Goal: Transaction & Acquisition: Purchase product/service

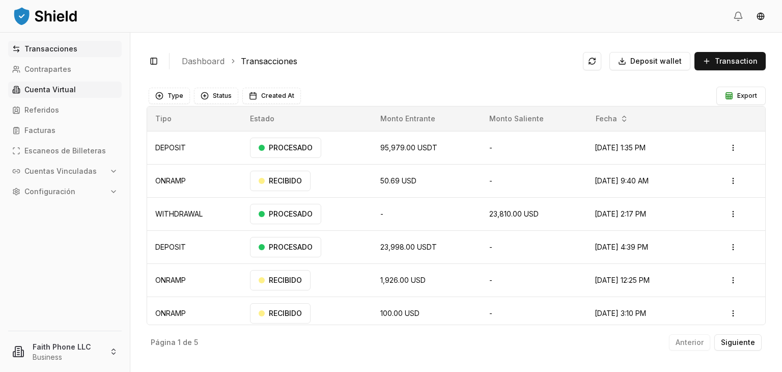
click at [71, 88] on p "Cuenta Virtual" at bounding box center [49, 89] width 51 height 7
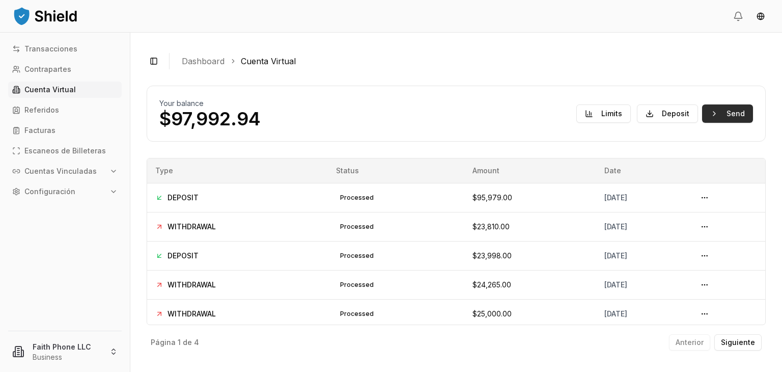
click at [721, 106] on button "Send" at bounding box center [727, 113] width 51 height 18
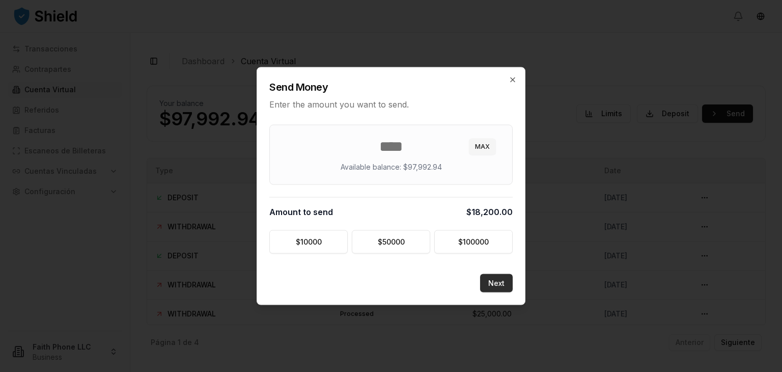
type input "*****"
click at [499, 284] on button "Next" at bounding box center [496, 283] width 33 height 18
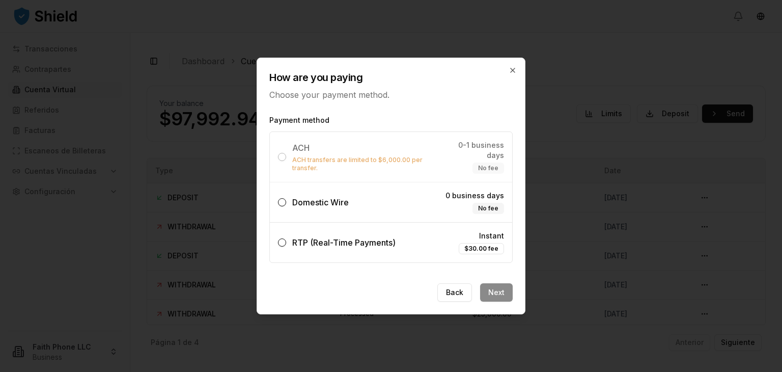
click at [322, 198] on span "Domestic Wire" at bounding box center [320, 202] width 56 height 10
click at [286, 198] on button "Domestic Wire 0 business days No fee" at bounding box center [282, 202] width 8 height 8
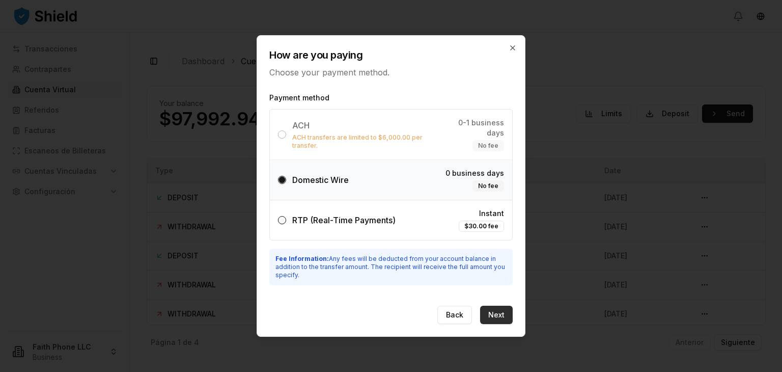
click at [507, 306] on button "Next" at bounding box center [496, 314] width 33 height 18
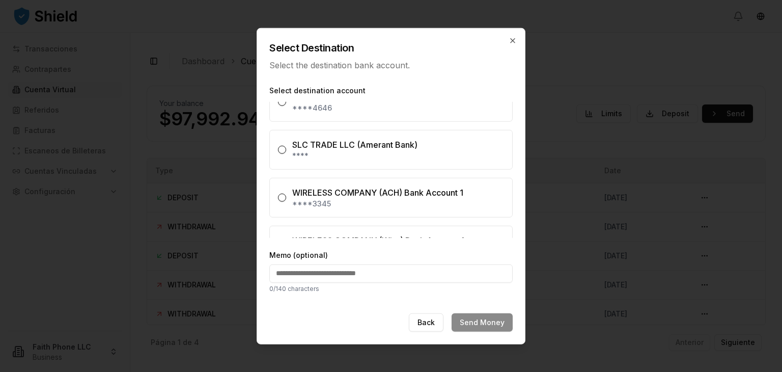
scroll to position [21, 0]
click at [279, 147] on button "SLC TRADE LLC (Amerant Bank) ****" at bounding box center [282, 149] width 8 height 8
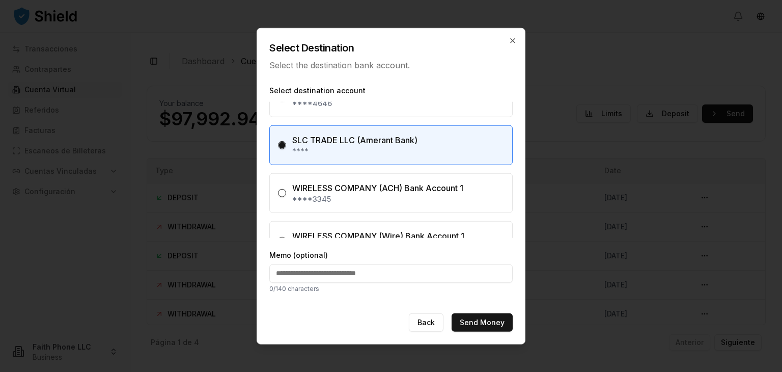
scroll to position [25, 0]
click at [369, 278] on input "Memo (optional)" at bounding box center [390, 273] width 243 height 18
type input "**********"
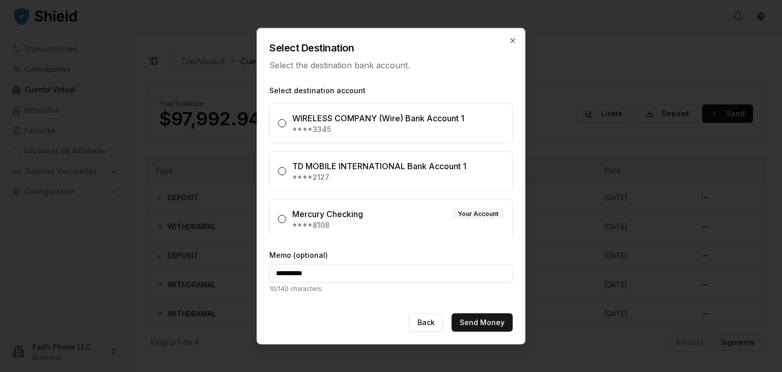
scroll to position [0, 0]
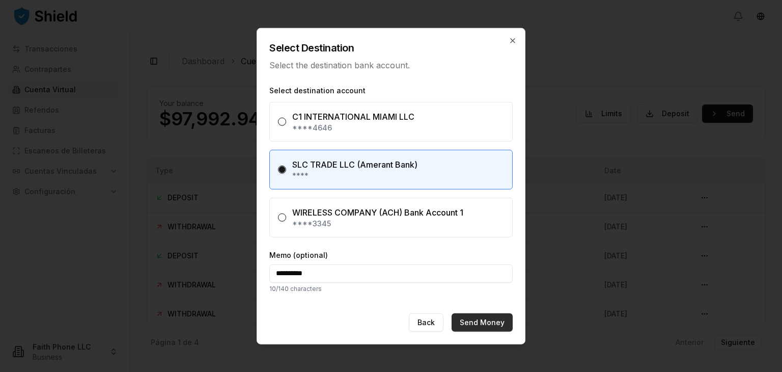
click at [489, 317] on button "Send Money" at bounding box center [481, 322] width 61 height 18
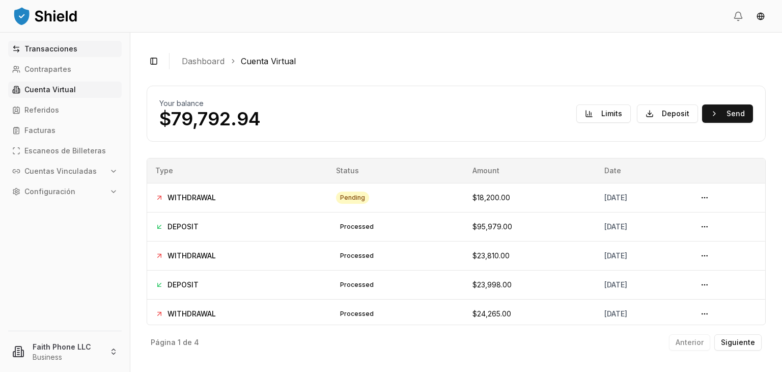
click at [64, 49] on p "Transacciones" at bounding box center [50, 48] width 53 height 7
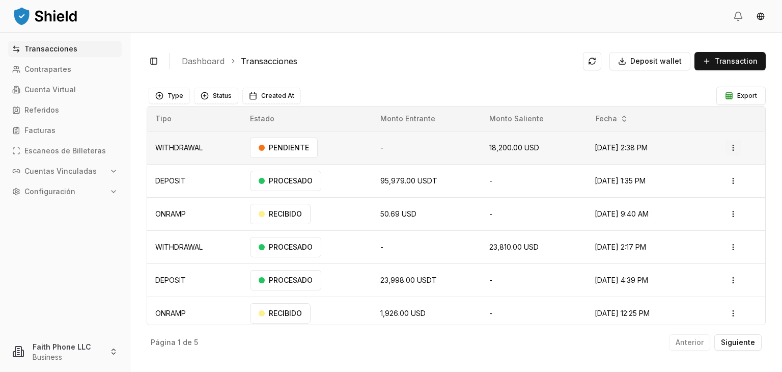
click at [729, 145] on html "Transacciones Contrapartes Cuenta Virtual Referidos Facturas Escaneos de Billet…" at bounding box center [391, 186] width 782 height 372
click at [694, 178] on div "Actions" at bounding box center [703, 170] width 60 height 20
click at [690, 167] on p "Actions" at bounding box center [703, 170] width 52 height 14
click at [43, 67] on html "Transacciones Contrapartes Cuenta Virtual Referidos Facturas Escaneos de Billet…" at bounding box center [391, 186] width 782 height 372
click at [60, 69] on p "Contrapartes" at bounding box center [47, 69] width 47 height 7
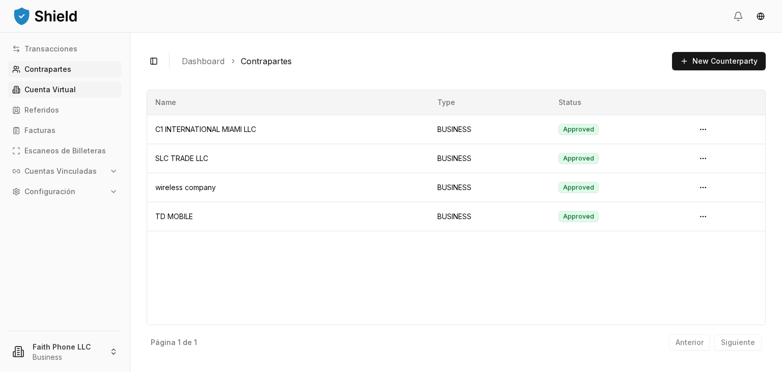
click at [95, 91] on link "Cuenta Virtual" at bounding box center [65, 89] width 114 height 16
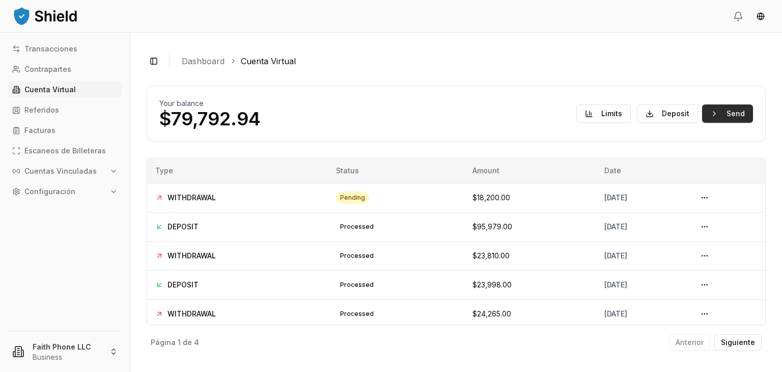
click at [736, 107] on button "Send" at bounding box center [727, 113] width 51 height 18
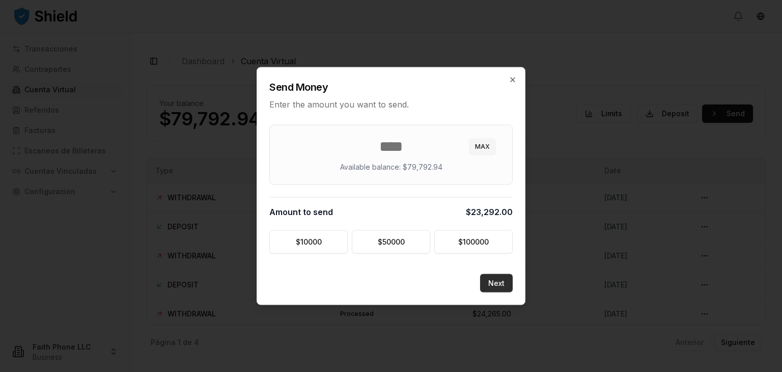
type input "*****"
click at [503, 281] on button "Next" at bounding box center [496, 283] width 33 height 18
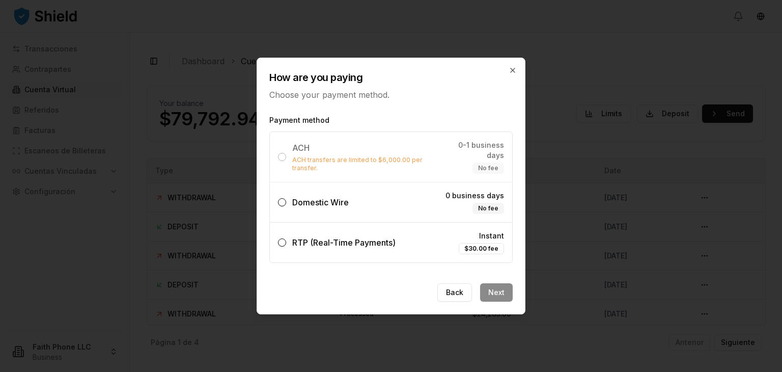
click at [416, 201] on label "Domestic Wire 0 business days No fee" at bounding box center [391, 202] width 242 height 40
click at [286, 201] on button "Domestic Wire 0 business days No fee" at bounding box center [282, 202] width 8 height 8
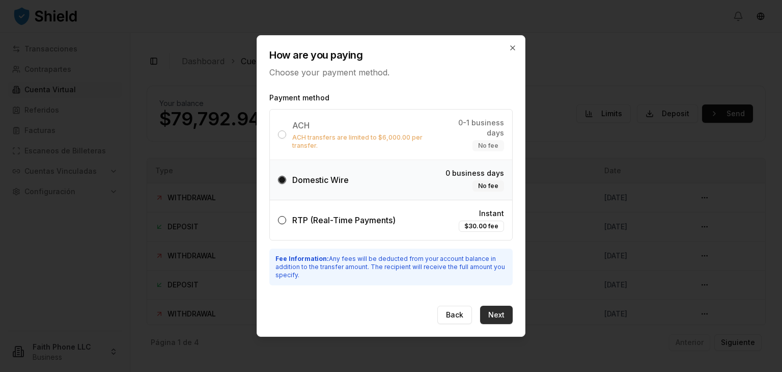
click at [495, 306] on button "Next" at bounding box center [496, 314] width 33 height 18
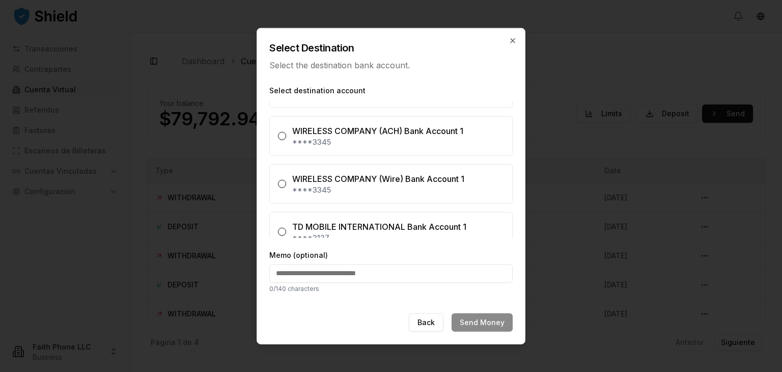
scroll to position [79, 0]
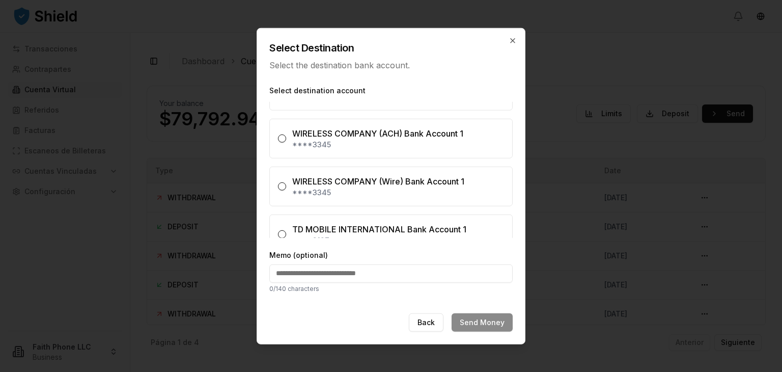
click at [282, 140] on button "WIRELESS COMPANY (ACH) Bank Account 1 ****3345" at bounding box center [282, 138] width 8 height 8
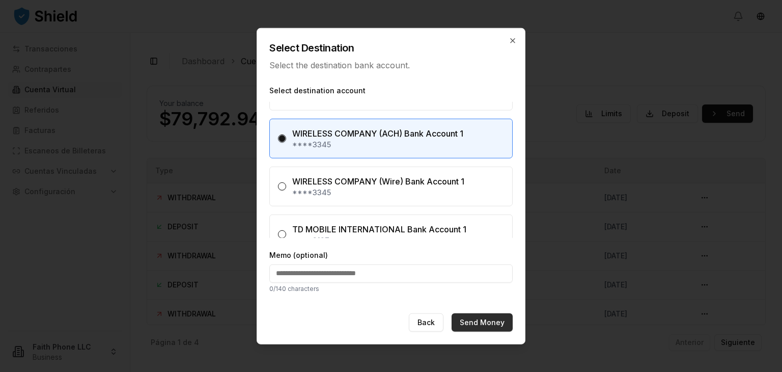
click at [480, 319] on button "Send Money" at bounding box center [481, 322] width 61 height 18
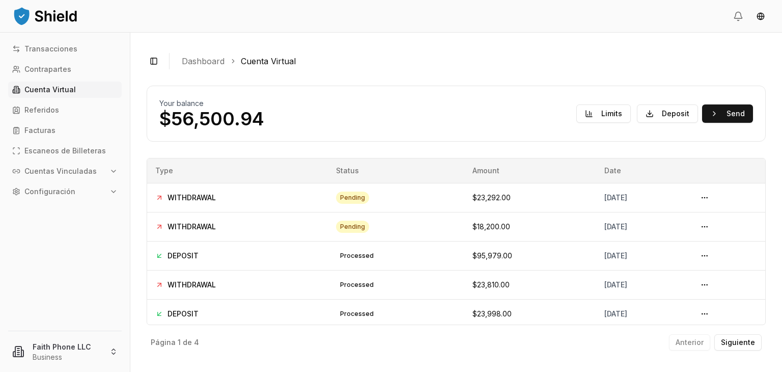
click at [702, 104] on button "Send" at bounding box center [727, 113] width 51 height 18
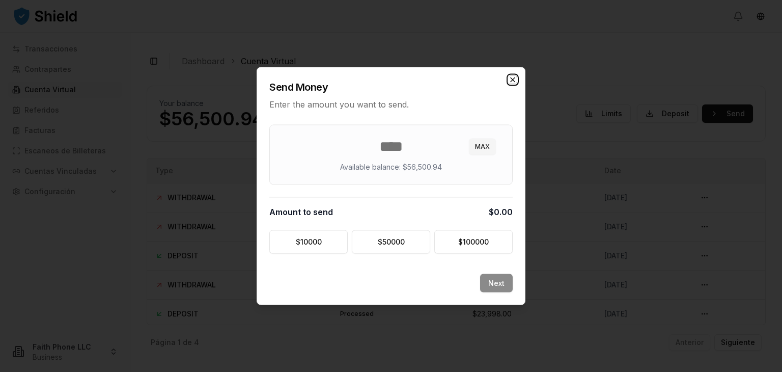
click at [515, 78] on icon "button" at bounding box center [513, 80] width 4 height 4
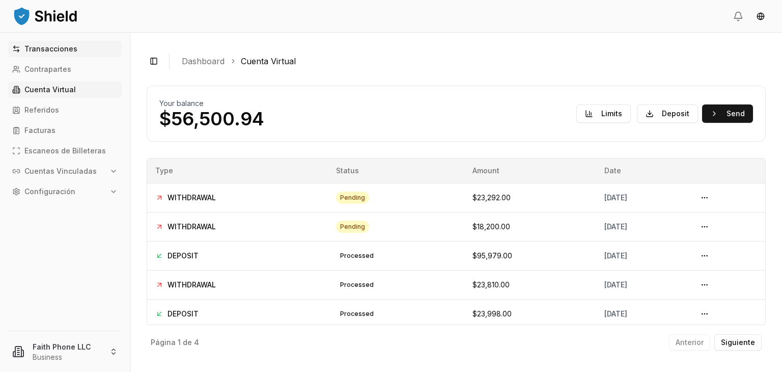
click at [60, 53] on link "Transacciones" at bounding box center [65, 49] width 114 height 16
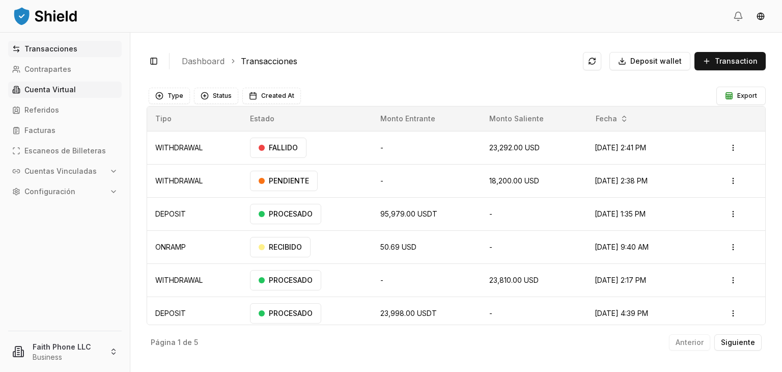
click at [59, 84] on link "Cuenta Virtual" at bounding box center [65, 89] width 114 height 16
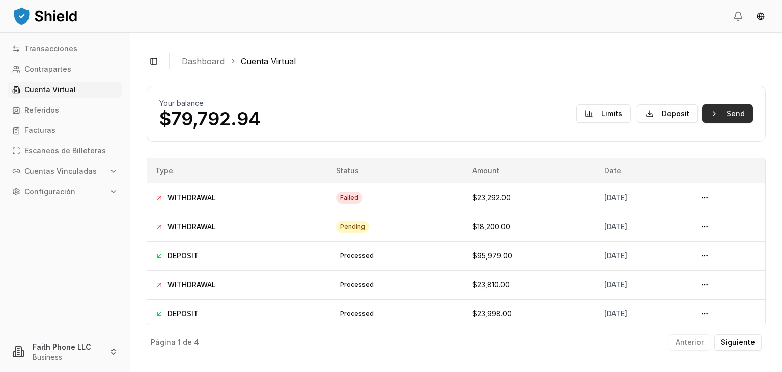
click at [722, 112] on button "Send" at bounding box center [727, 113] width 51 height 18
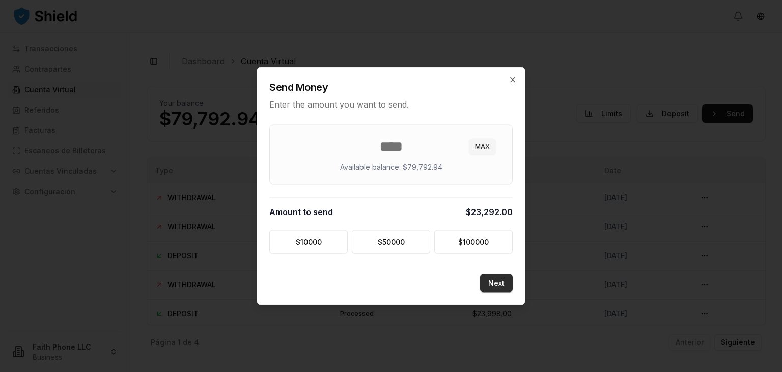
type input "*****"
click at [498, 277] on button "Next" at bounding box center [496, 283] width 33 height 18
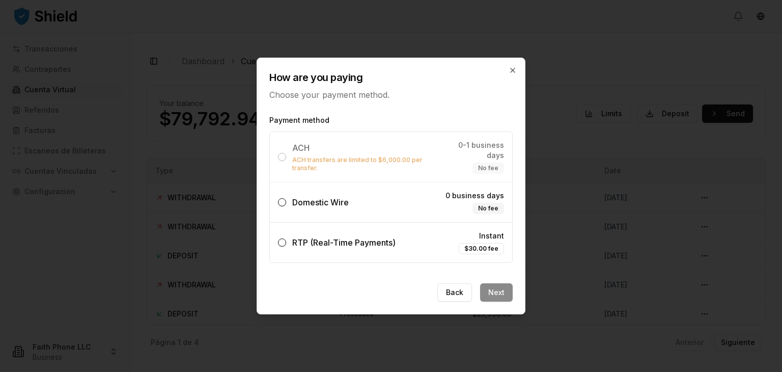
click at [360, 202] on label "Domestic Wire 0 business days No fee" at bounding box center [391, 202] width 242 height 40
click at [286, 202] on button "Domestic Wire 0 business days No fee" at bounding box center [282, 202] width 8 height 8
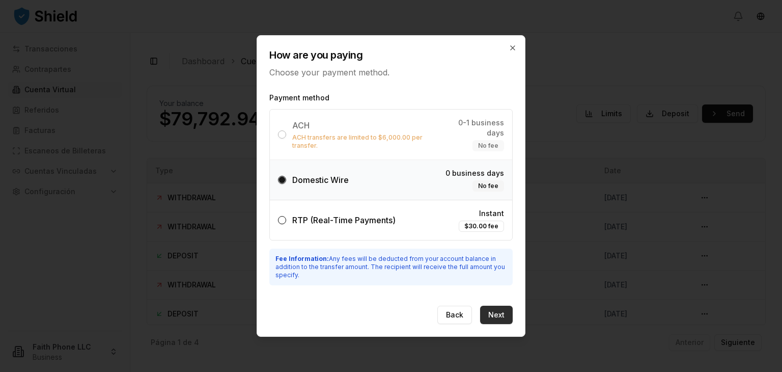
click at [496, 306] on button "Next" at bounding box center [496, 314] width 33 height 18
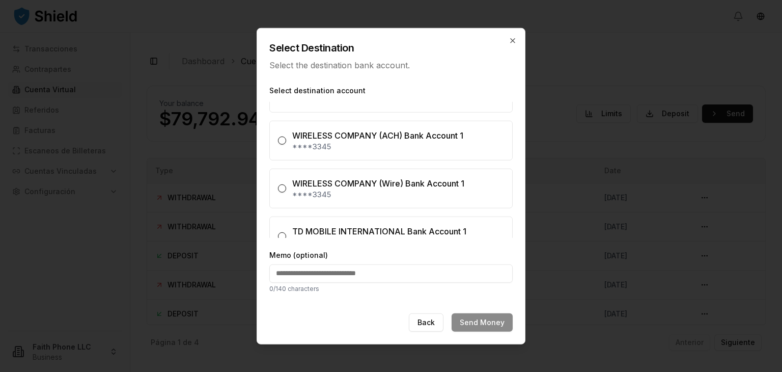
scroll to position [78, 0]
click at [396, 180] on div "WIRELESS COMPANY (Wire) Bank Account 1" at bounding box center [378, 182] width 172 height 12
click at [286, 183] on button "WIRELESS COMPANY (Wire) Bank Account 1 ****3345" at bounding box center [282, 187] width 8 height 8
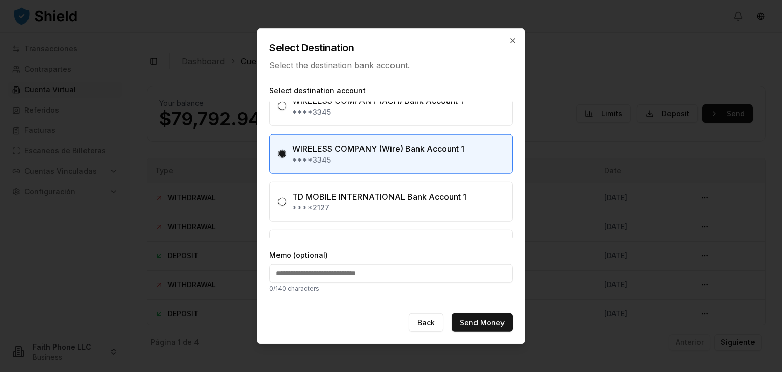
scroll to position [108, 0]
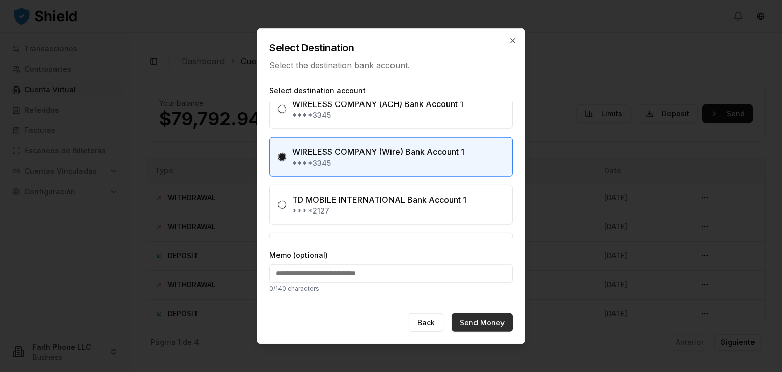
click at [481, 322] on button "Send Money" at bounding box center [481, 322] width 61 height 18
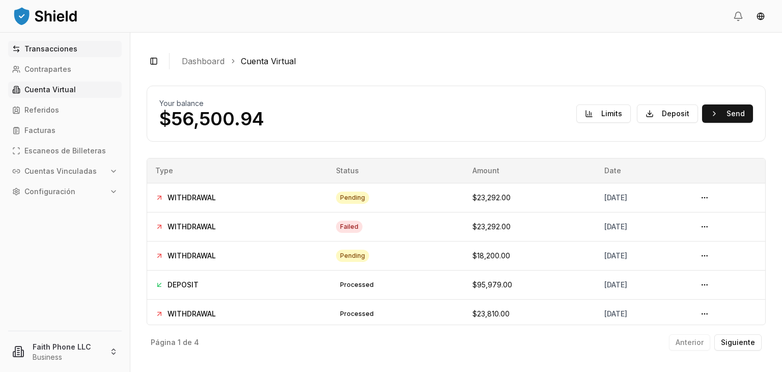
click at [69, 53] on link "Transacciones" at bounding box center [65, 49] width 114 height 16
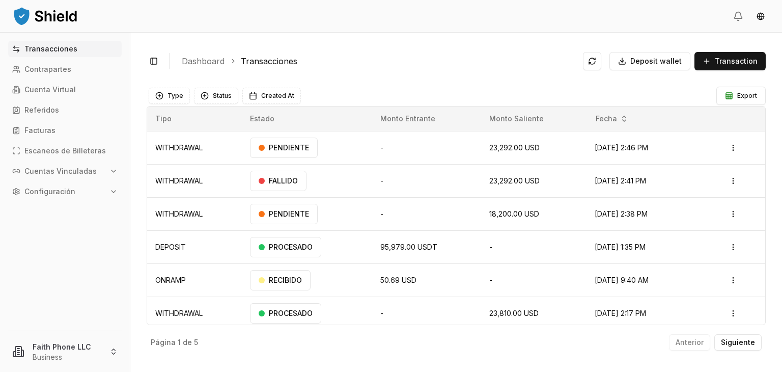
click at [80, 172] on p "Cuentas Vinculadas" at bounding box center [60, 170] width 72 height 7
click at [47, 205] on p "Cuentas Bancarias" at bounding box center [59, 206] width 68 height 7
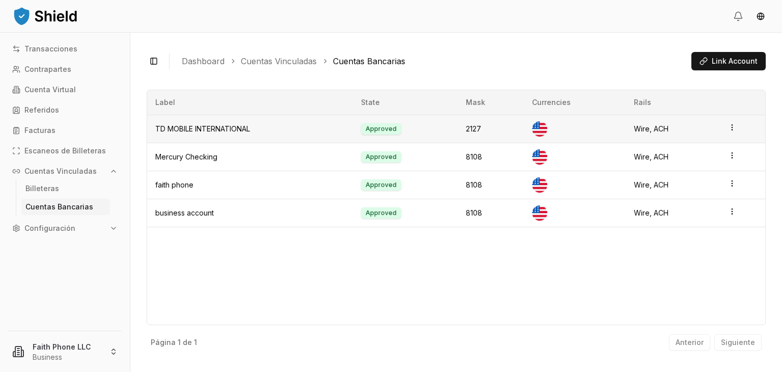
click at [731, 129] on html "Transacciones Contrapartes Cuenta Virtual Referidos Facturas Escaneos de Billet…" at bounding box center [391, 186] width 782 height 372
click at [495, 257] on div "Label State Mask Currencies Rails TD MOBILE INTERNATIONAL Approved 2127 Wire, A…" at bounding box center [456, 207] width 619 height 235
click at [731, 68] on button "Link Account" at bounding box center [728, 61] width 74 height 18
click at [59, 91] on p "Cuenta Virtual" at bounding box center [49, 89] width 51 height 7
click at [52, 48] on p "Transacciones" at bounding box center [50, 48] width 53 height 7
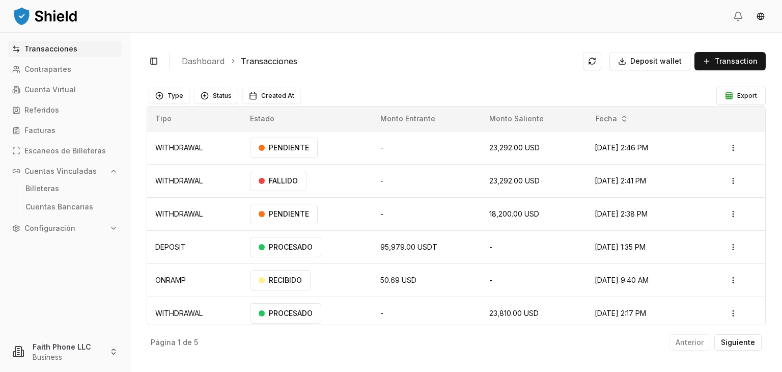
click at [8, 41] on link "Transacciones" at bounding box center [65, 49] width 114 height 16
click at [460, 78] on div "Toggle Sidebar Dashboard Transacciones Deposit wallet Transaction WITHDRAWAL N/…" at bounding box center [455, 202] width 651 height 339
click at [51, 203] on p "Cuentas Bancarias" at bounding box center [59, 206] width 68 height 7
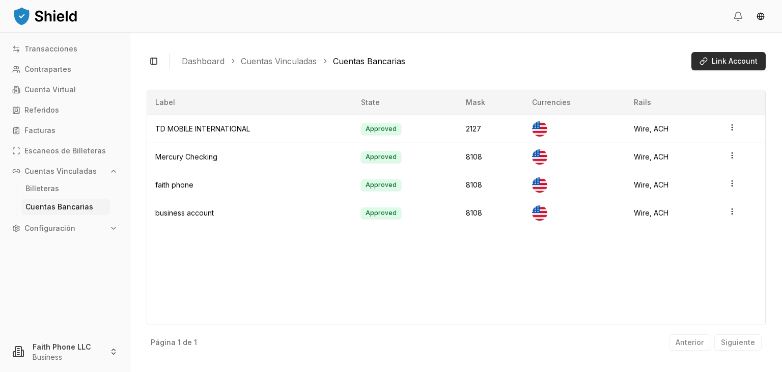
click at [705, 58] on button "Link Account" at bounding box center [728, 61] width 74 height 18
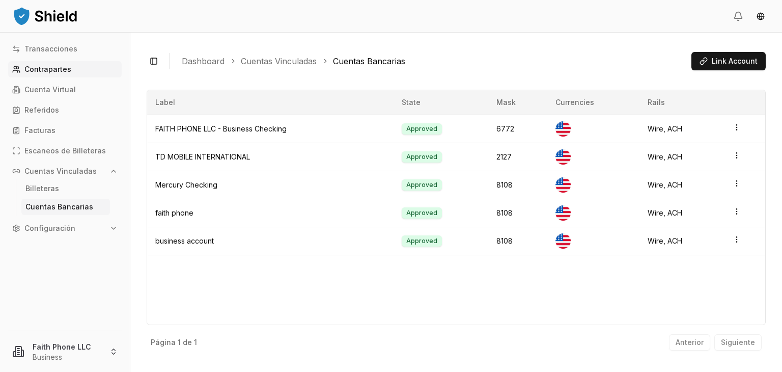
click at [46, 61] on link "Contrapartes" at bounding box center [65, 69] width 114 height 16
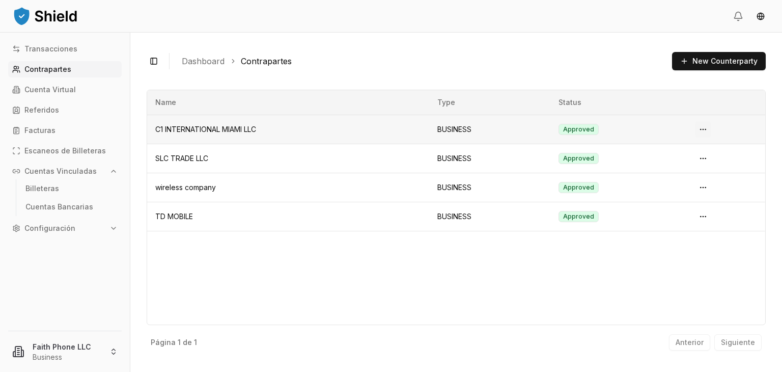
click at [703, 133] on html "Transacciones Contrapartes Cuenta Virtual Referidos Facturas Escaneos de Billet…" at bounding box center [391, 186] width 782 height 372
click at [679, 167] on span "View Details" at bounding box center [684, 170] width 41 height 10
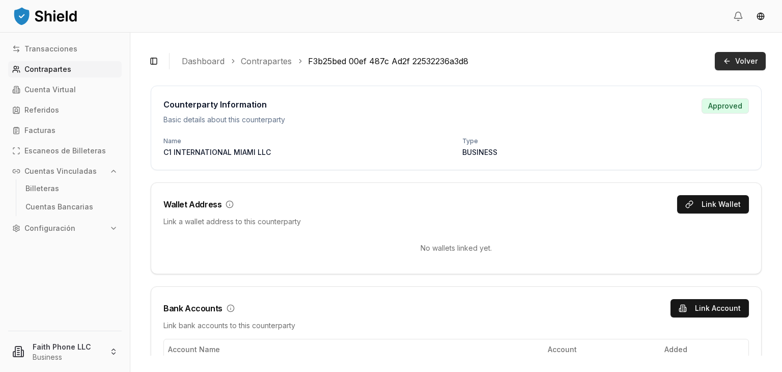
click at [727, 66] on button "Volver" at bounding box center [740, 61] width 51 height 18
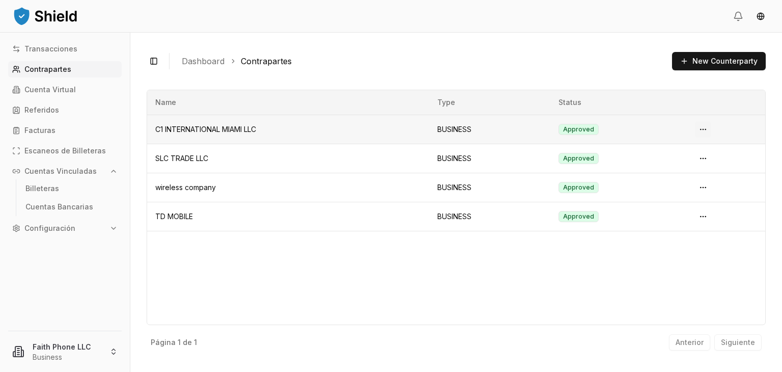
click at [699, 133] on html "Transacciones Contrapartes Cuenta Virtual Referidos Facturas Escaneos de Billet…" at bounding box center [391, 186] width 782 height 372
click at [676, 171] on span "View Details" at bounding box center [684, 170] width 41 height 10
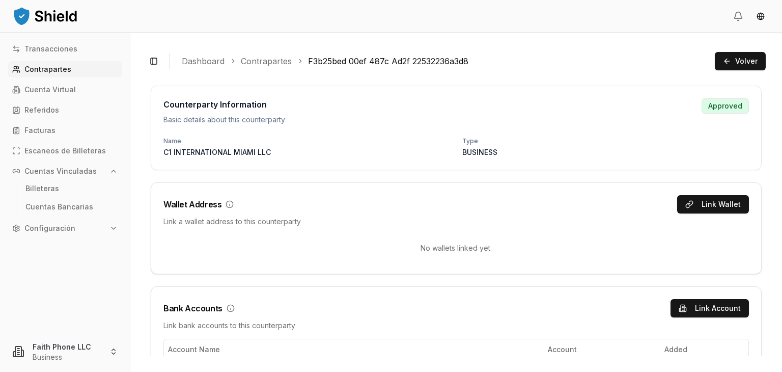
scroll to position [45, 0]
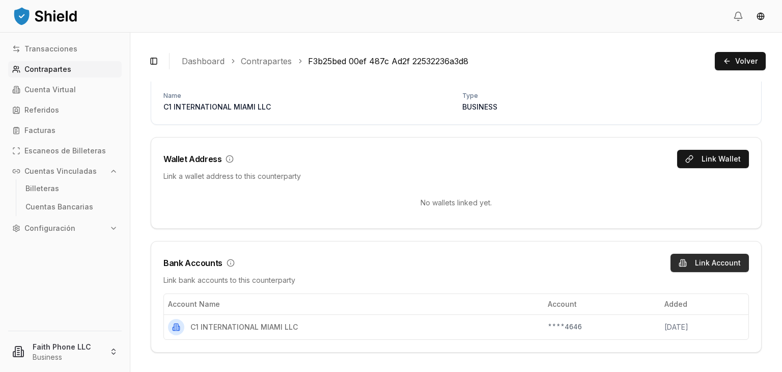
click at [692, 262] on button "Link Account" at bounding box center [709, 262] width 78 height 18
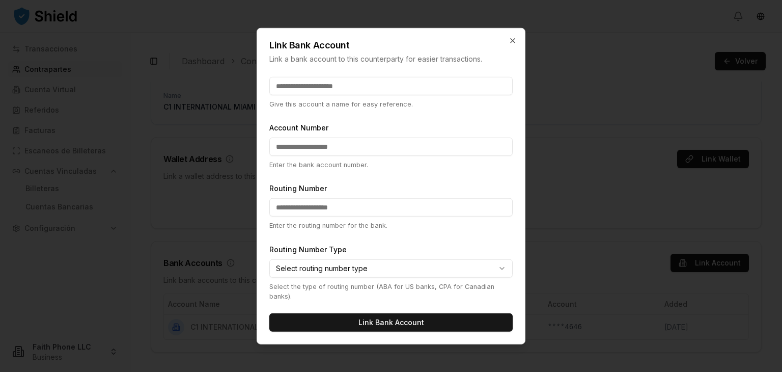
scroll to position [0, 0]
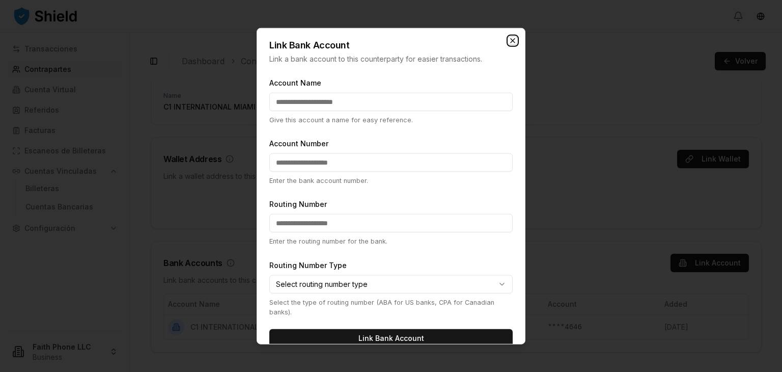
click at [514, 39] on icon "button" at bounding box center [513, 41] width 4 height 4
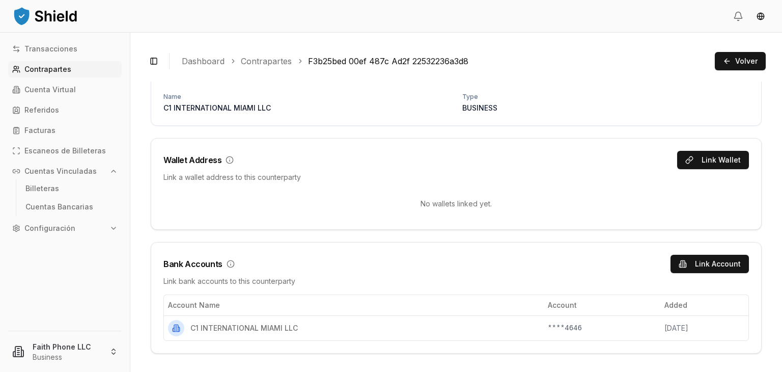
scroll to position [45, 0]
click at [734, 53] on button "Volver" at bounding box center [740, 61] width 51 height 18
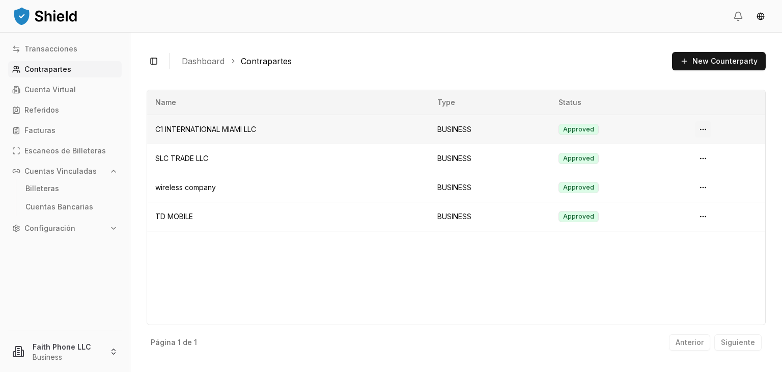
click at [700, 131] on html "Transacciones Contrapartes Cuenta Virtual Referidos Facturas Escaneos de Billet…" at bounding box center [391, 186] width 782 height 372
click at [591, 54] on html "Transacciones Contrapartes Cuenta Virtual Referidos Facturas Escaneos de Billet…" at bounding box center [391, 186] width 782 height 372
click at [686, 60] on button "New Counterparty" at bounding box center [719, 61] width 94 height 18
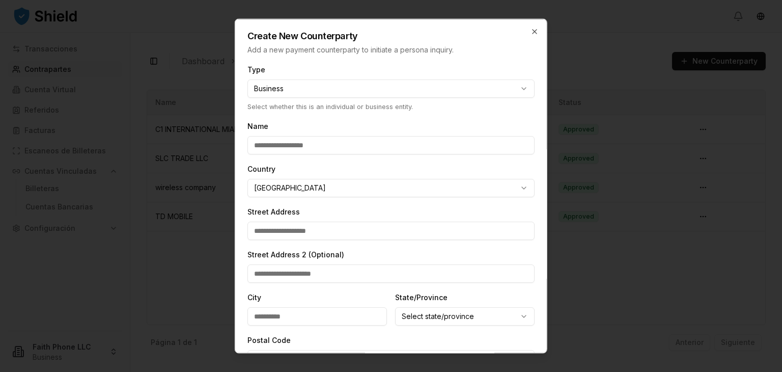
click at [321, 96] on body "**********" at bounding box center [391, 186] width 782 height 372
click at [284, 143] on input "Name" at bounding box center [390, 145] width 287 height 18
type input "*"
type input "**********"
click at [300, 231] on input "Street Address" at bounding box center [390, 230] width 287 height 18
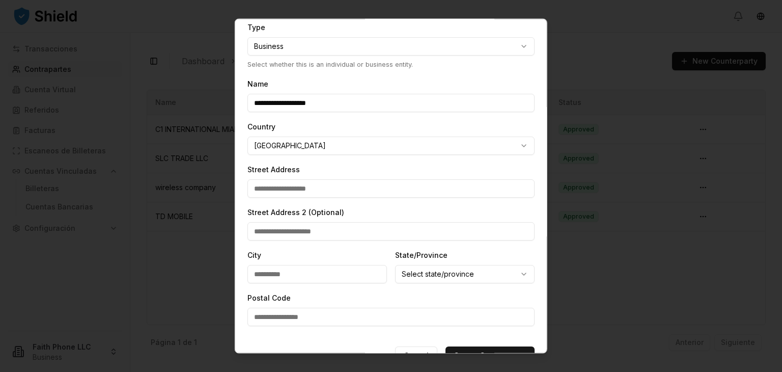
scroll to position [40, 0]
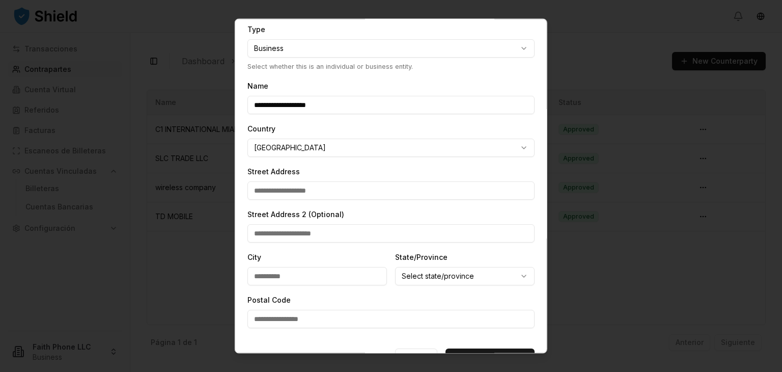
click at [269, 190] on input "Street Address" at bounding box center [390, 191] width 287 height 18
type input "**********"
click at [284, 280] on input "City" at bounding box center [316, 276] width 139 height 18
type input "*****"
click at [431, 275] on body "**********" at bounding box center [391, 186] width 782 height 372
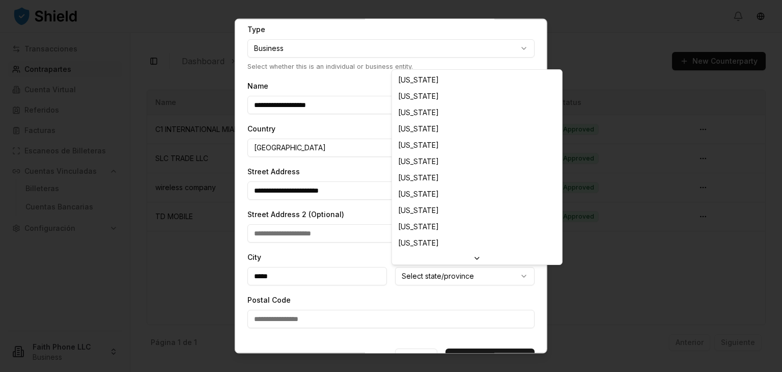
select select "**"
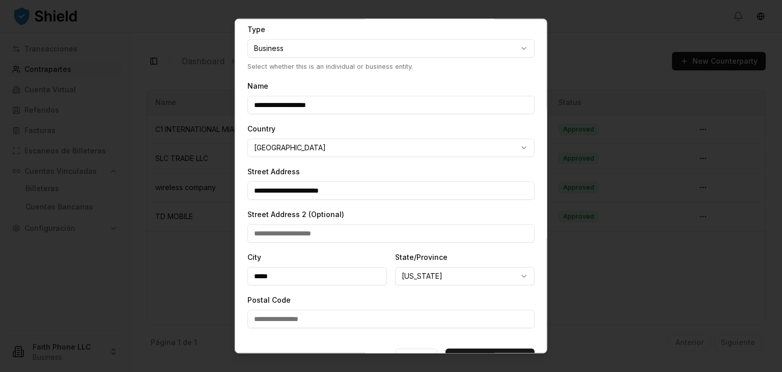
click at [325, 314] on input "Postal Code" at bounding box center [390, 319] width 287 height 18
type input "*****"
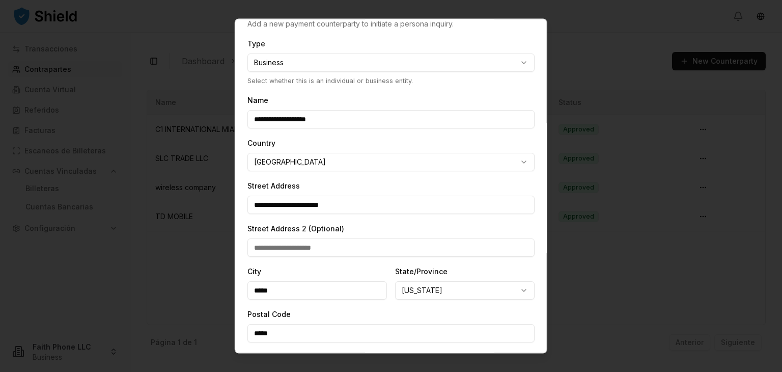
scroll to position [66, 0]
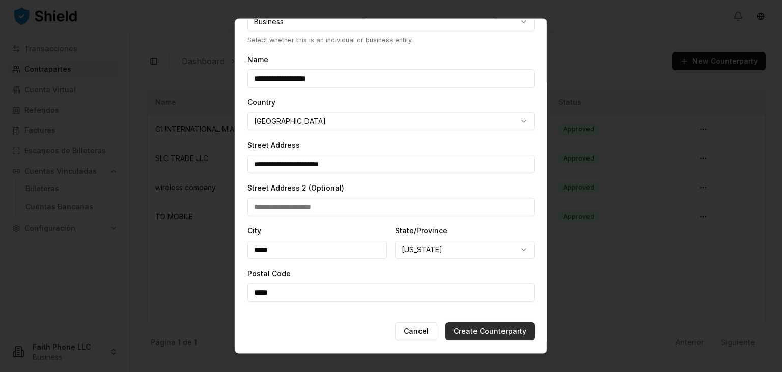
click at [480, 334] on button "Create Counterparty" at bounding box center [489, 331] width 89 height 18
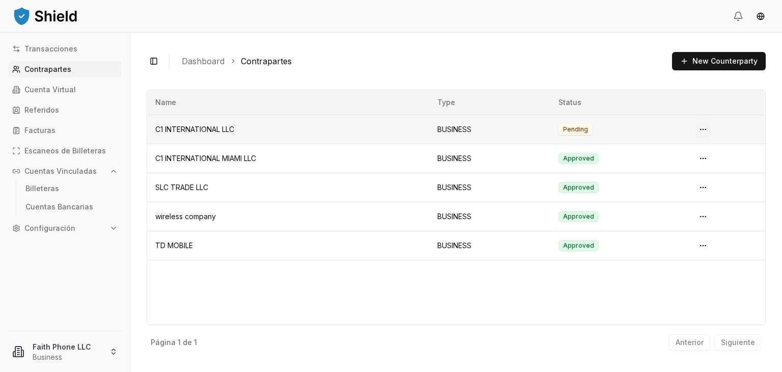
click at [707, 126] on html "Transacciones Contrapartes Cuenta Virtual Referidos Facturas Escaneos de Billet…" at bounding box center [391, 186] width 782 height 372
click at [540, 70] on html "Transacciones Contrapartes Cuenta Virtual Referidos Facturas Escaneos de Billet…" at bounding box center [391, 186] width 782 height 372
click at [701, 127] on html "Transacciones Contrapartes Cuenta Virtual Referidos Facturas Escaneos de Billet…" at bounding box center [391, 186] width 782 height 372
click at [674, 172] on span "View Details" at bounding box center [684, 170] width 41 height 10
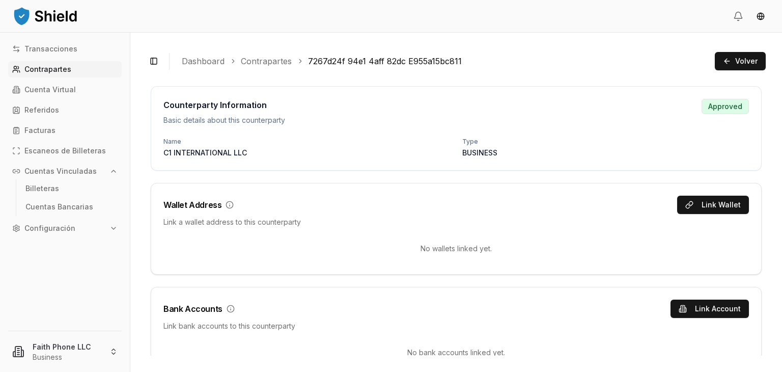
click at [476, 70] on div "Toggle Sidebar Dashboard Contrapartes 7267d24f 94e1 4aff 82dc E955a15bc811 Volv…" at bounding box center [456, 61] width 619 height 25
click at [749, 66] on span "Volver" at bounding box center [746, 61] width 22 height 10
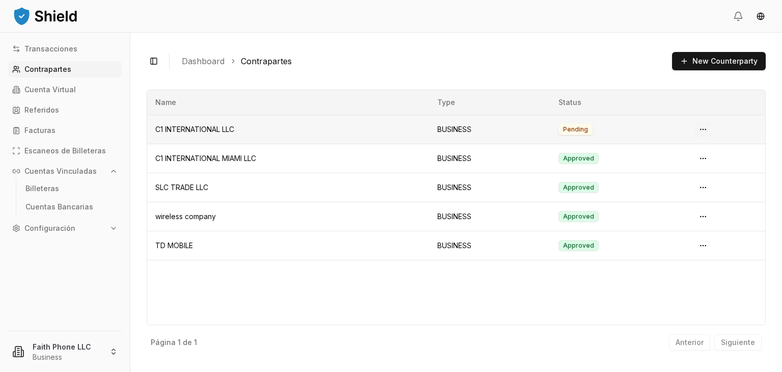
click at [707, 131] on html "Transacciones Contrapartes Cuenta Virtual Referidos Facturas Escaneos de Billet…" at bounding box center [391, 186] width 782 height 372
click at [678, 166] on span "View Details" at bounding box center [684, 170] width 41 height 10
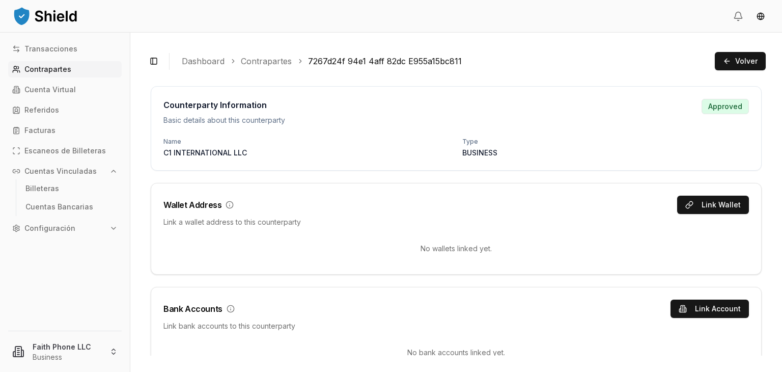
scroll to position [26, 0]
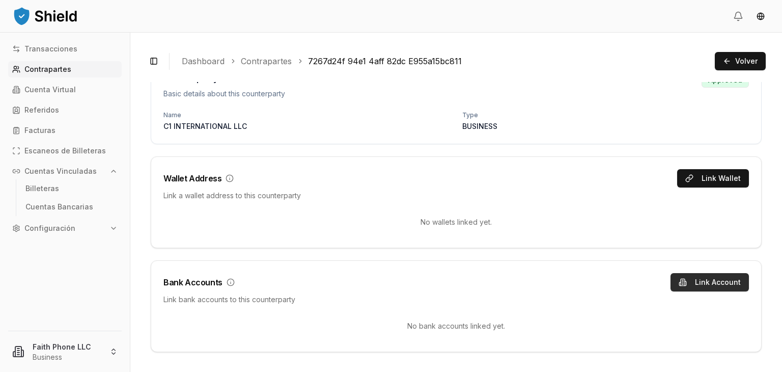
click at [675, 282] on button "Link Account" at bounding box center [709, 282] width 78 height 18
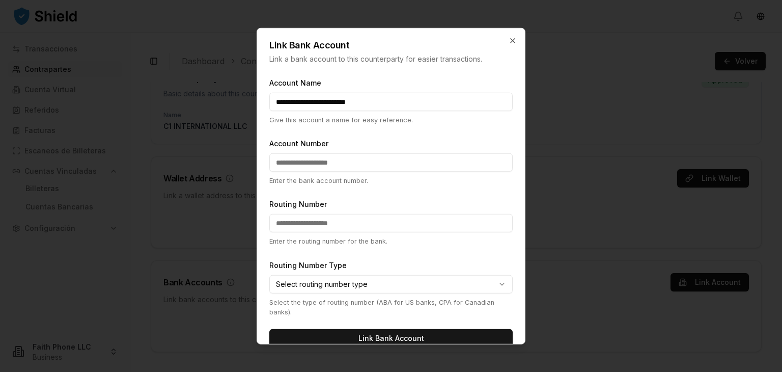
type input "**********"
click at [317, 162] on input "Account Number" at bounding box center [390, 162] width 243 height 18
type input "********"
click at [319, 214] on input "Routing Number" at bounding box center [390, 223] width 243 height 18
type input "*********"
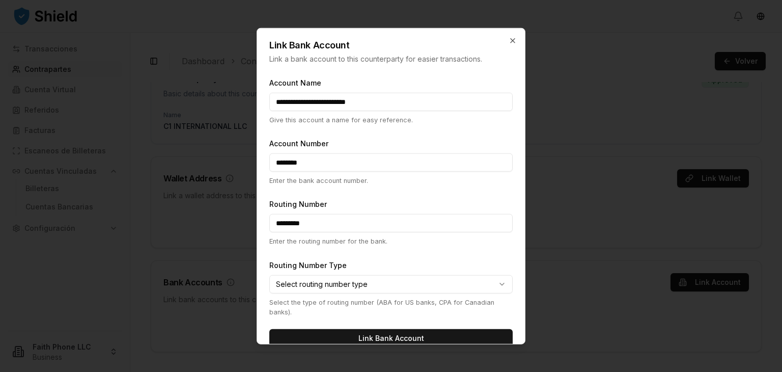
click at [338, 281] on body "**********" at bounding box center [391, 186] width 782 height 372
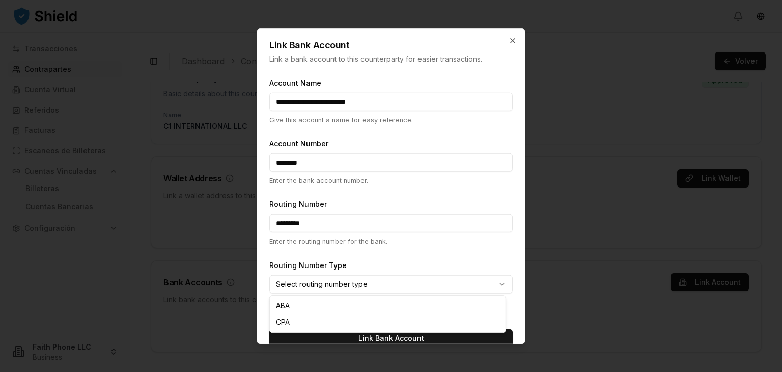
select select "***"
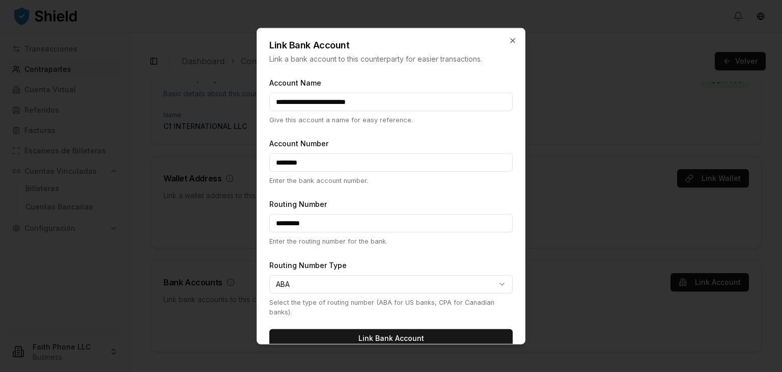
scroll to position [16, 0]
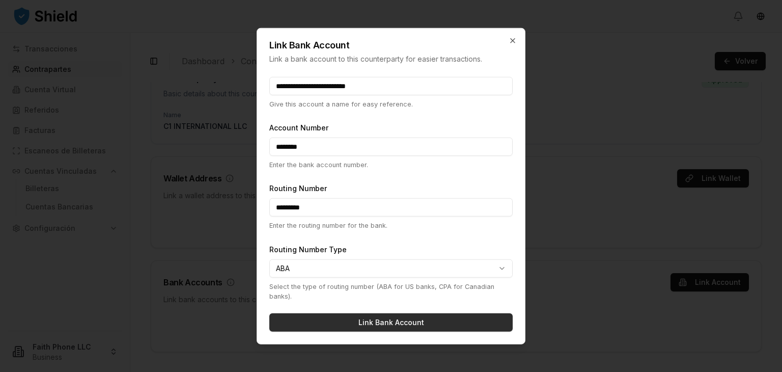
click at [384, 322] on button "Link Bank Account" at bounding box center [390, 322] width 243 height 18
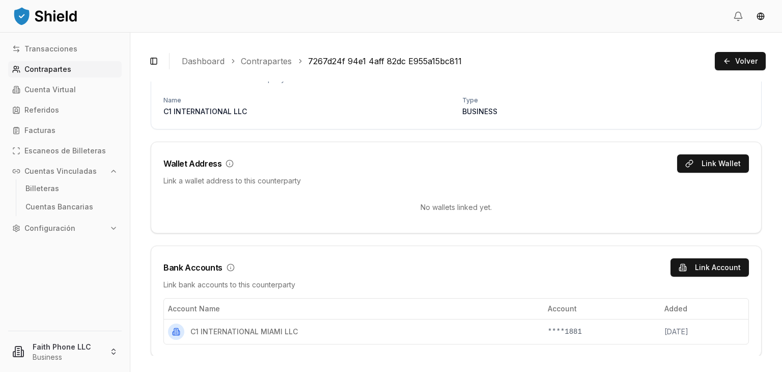
scroll to position [0, 0]
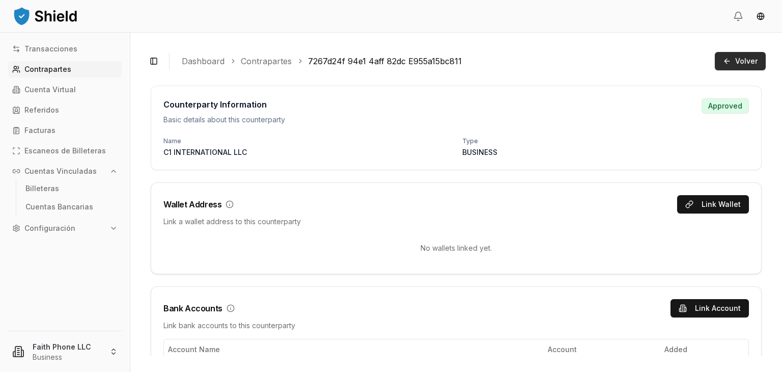
click at [739, 53] on button "Volver" at bounding box center [740, 61] width 51 height 18
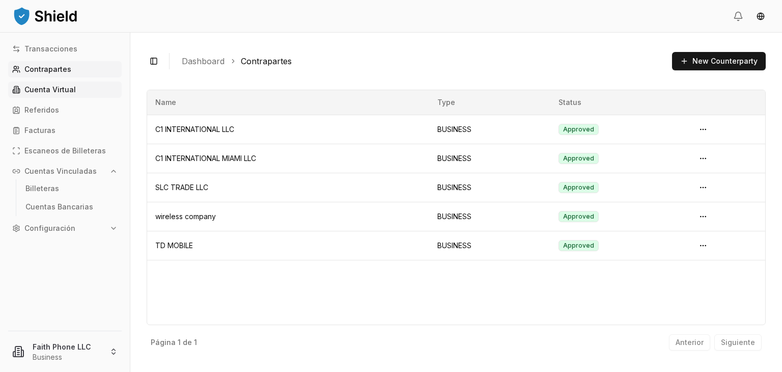
click at [53, 89] on p "Cuenta Virtual" at bounding box center [49, 89] width 51 height 7
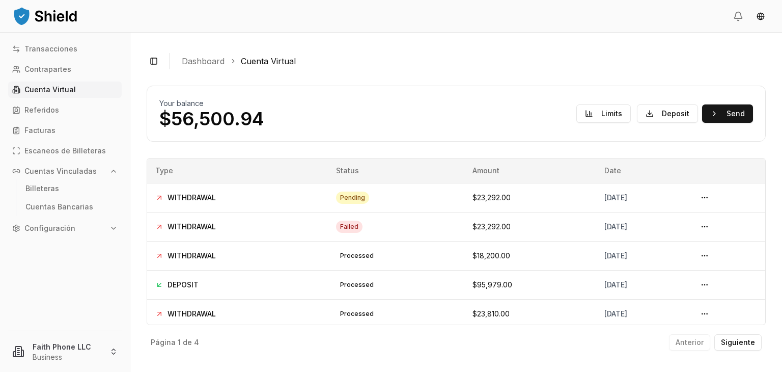
click at [267, 131] on div "Your balance $56,500.94 Limits Deposit Send" at bounding box center [456, 114] width 619 height 56
click at [56, 50] on p "Transacciones" at bounding box center [50, 48] width 53 height 7
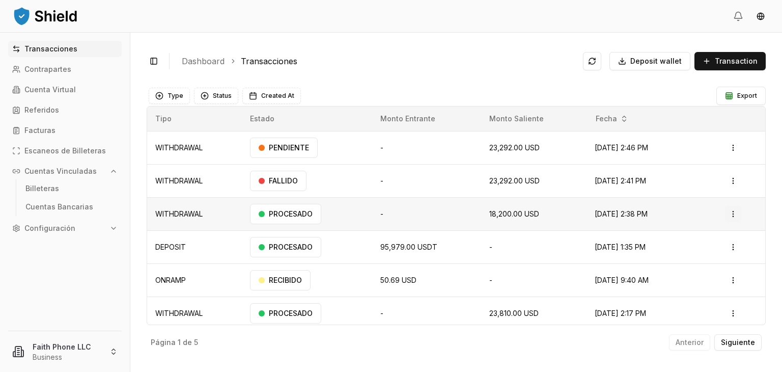
click at [723, 216] on html "Transacciones Contrapartes Cuenta Virtual Referidos Facturas Escaneos de Billet…" at bounding box center [391, 186] width 782 height 372
click at [699, 250] on p "Descargar Factura" at bounding box center [703, 253] width 56 height 6
click at [53, 88] on p "Cuenta Virtual" at bounding box center [49, 89] width 51 height 7
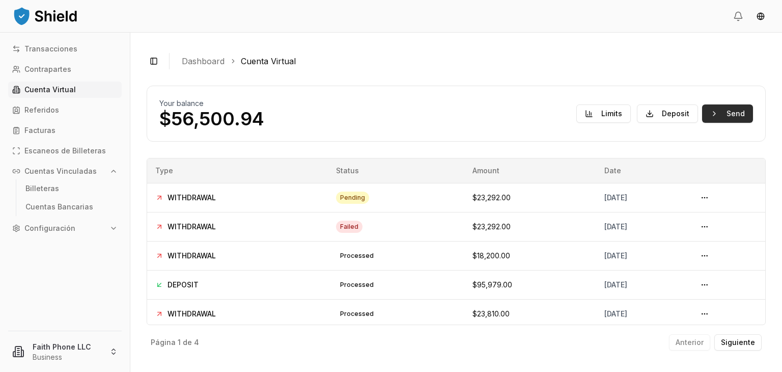
click at [741, 119] on button "Send" at bounding box center [727, 113] width 51 height 18
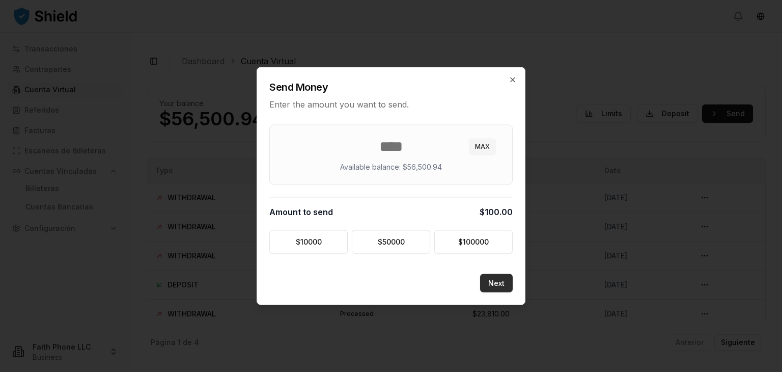
type input "***"
click at [495, 279] on button "Next" at bounding box center [496, 283] width 33 height 18
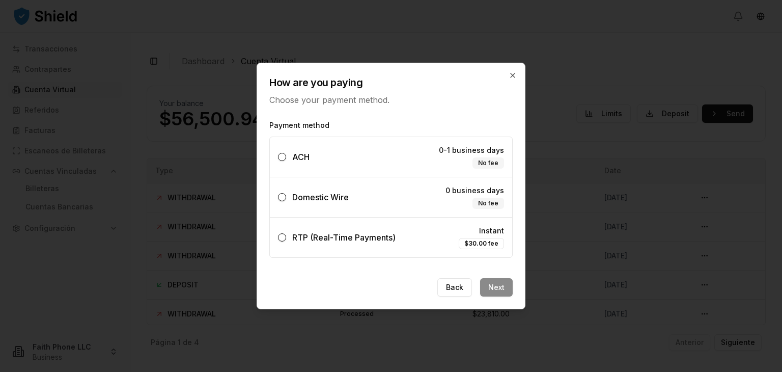
click at [340, 202] on span "Domestic Wire" at bounding box center [320, 197] width 56 height 10
click at [286, 201] on button "Domestic Wire 0 business days No fee" at bounding box center [282, 197] width 8 height 8
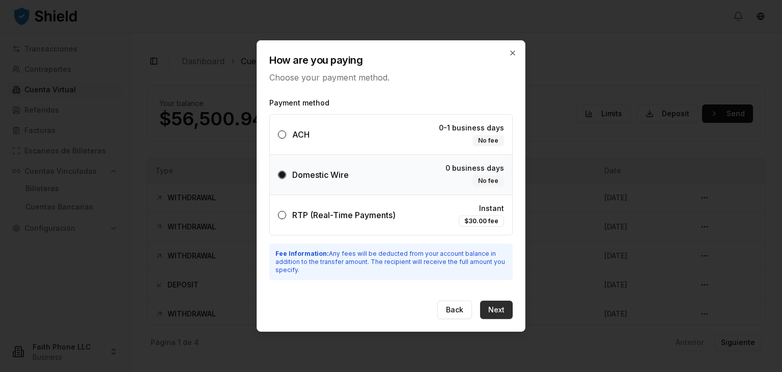
click at [501, 309] on button "Next" at bounding box center [496, 309] width 33 height 18
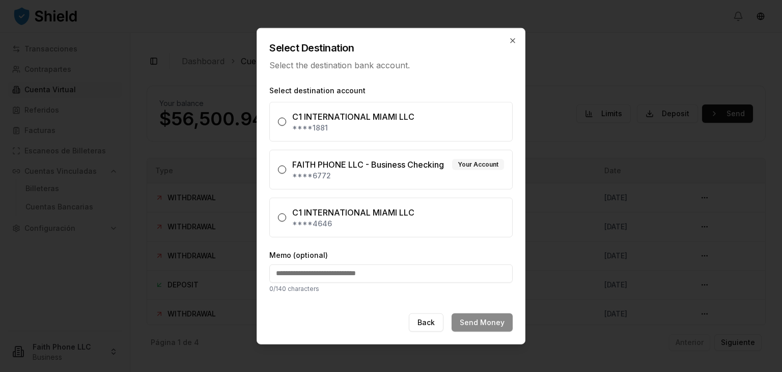
click at [336, 181] on p "****6772" at bounding box center [398, 176] width 212 height 10
click at [286, 174] on button "FAITH PHONE LLC - Business Checking Your Account ****6772" at bounding box center [282, 169] width 8 height 8
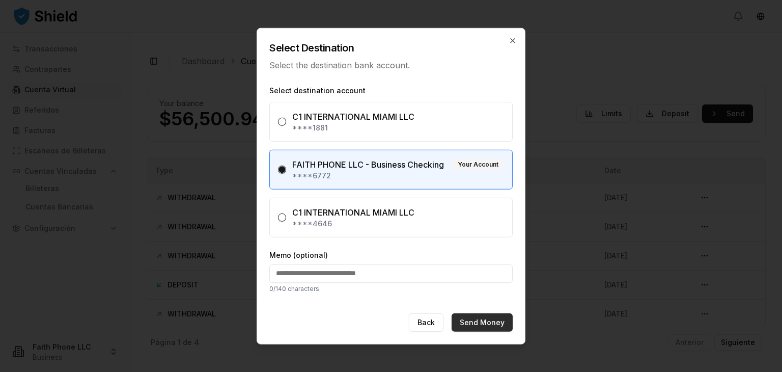
click at [489, 321] on button "Send Money" at bounding box center [481, 322] width 61 height 18
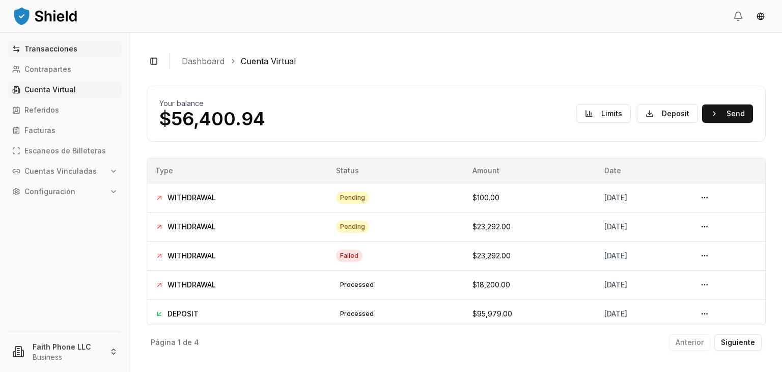
click at [63, 53] on link "Transacciones" at bounding box center [65, 49] width 114 height 16
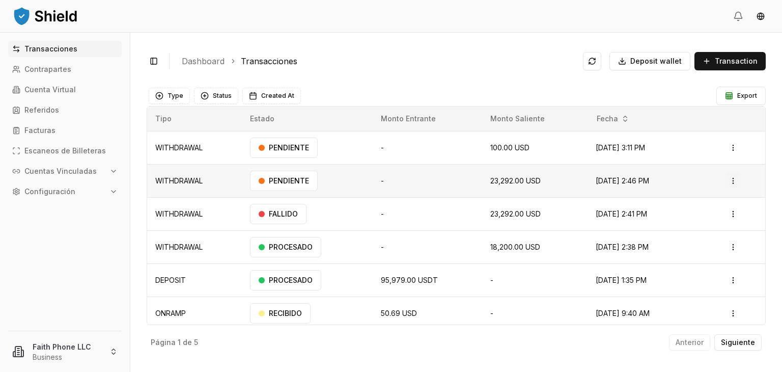
click at [726, 180] on html "Transacciones Contrapartes Cuenta Virtual Referidos Facturas Escaneos de Billet…" at bounding box center [391, 186] width 782 height 372
click at [700, 200] on p "Actions" at bounding box center [703, 203] width 52 height 14
click at [423, 49] on html "Transacciones Contrapartes Cuenta Virtual Referidos Facturas Escaneos de Billet…" at bounding box center [391, 186] width 782 height 372
click at [53, 67] on p "Contrapartes" at bounding box center [47, 69] width 47 height 7
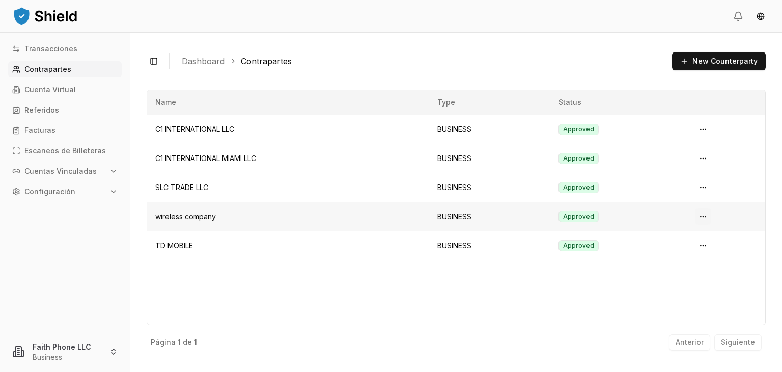
click at [704, 218] on html "Transacciones Contrapartes Cuenta Virtual Referidos Facturas Escaneos de Billet…" at bounding box center [391, 186] width 782 height 372
click at [688, 255] on span "View Details" at bounding box center [684, 257] width 41 height 10
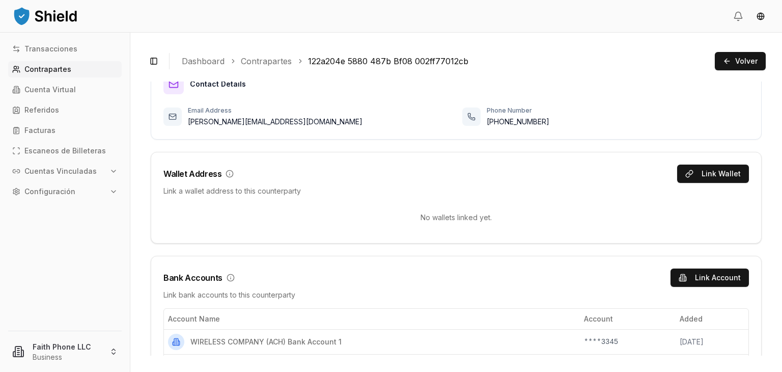
scroll to position [308, 0]
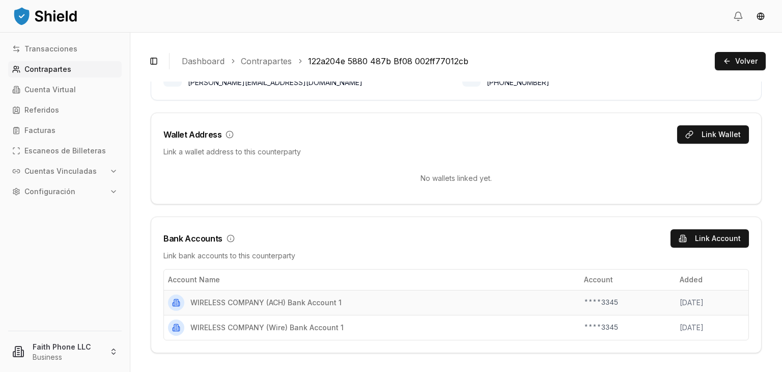
click at [298, 304] on span "WIRELESS COMPANY (ACH) Bank Account 1" at bounding box center [265, 302] width 151 height 10
click at [268, 300] on span "WIRELESS COMPANY (ACH) Bank Account 1" at bounding box center [265, 302] width 151 height 10
click at [245, 300] on span "WIRELESS COMPANY (ACH) Bank Account 1" at bounding box center [265, 302] width 151 height 10
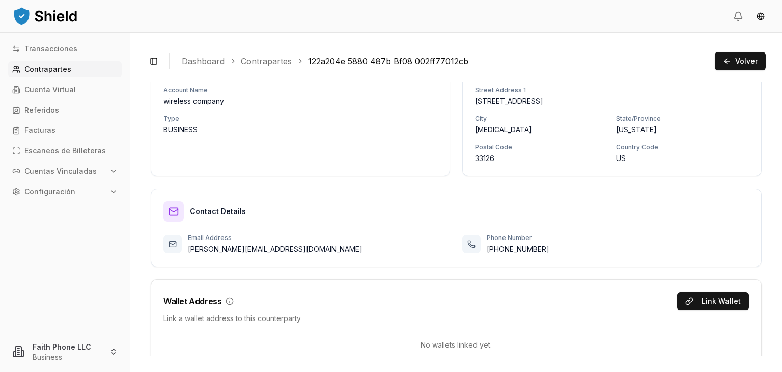
scroll to position [91, 0]
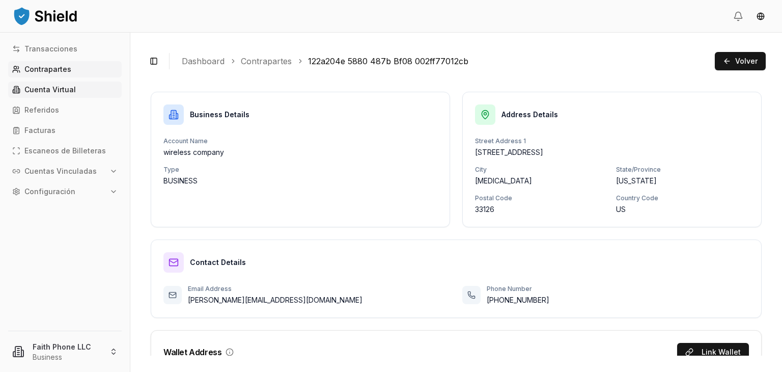
click at [62, 93] on p "Cuenta Virtual" at bounding box center [49, 89] width 51 height 7
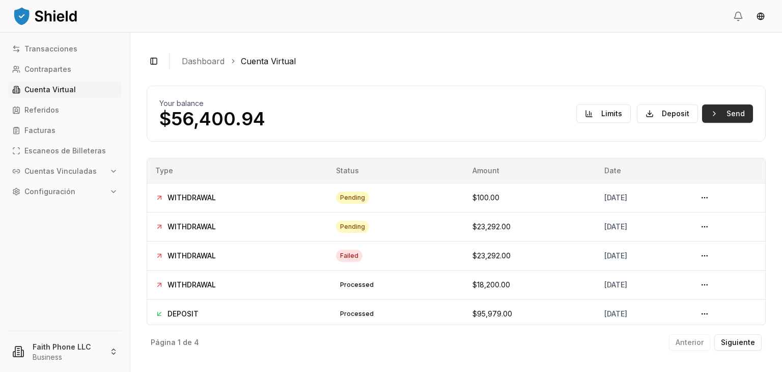
click at [738, 115] on button "Send" at bounding box center [727, 113] width 51 height 18
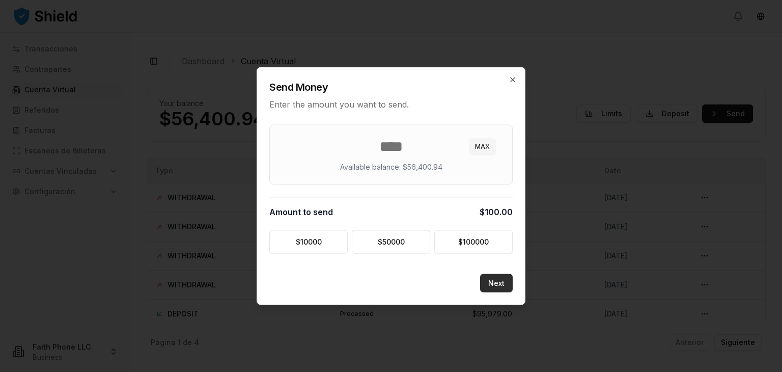
type input "***"
click at [493, 284] on button "Next" at bounding box center [496, 283] width 33 height 18
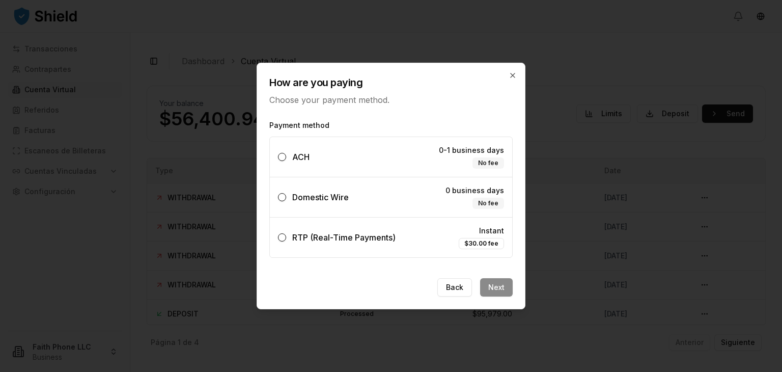
click at [375, 194] on label "Domestic Wire 0 business days No fee" at bounding box center [391, 197] width 242 height 40
click at [286, 194] on button "Domestic Wire 0 business days No fee" at bounding box center [282, 197] width 8 height 8
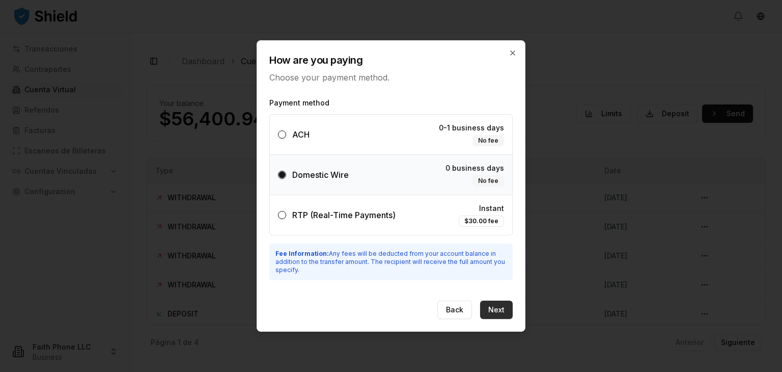
click at [493, 311] on button "Next" at bounding box center [496, 309] width 33 height 18
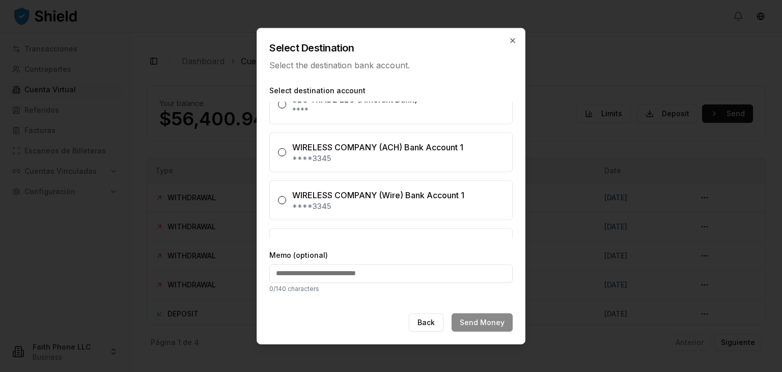
scroll to position [159, 0]
click at [512, 39] on icon "button" at bounding box center [512, 41] width 8 height 8
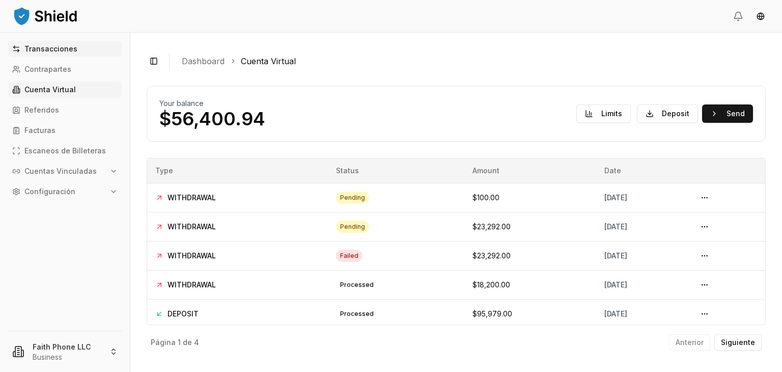
click at [40, 48] on p "Transacciones" at bounding box center [50, 48] width 53 height 7
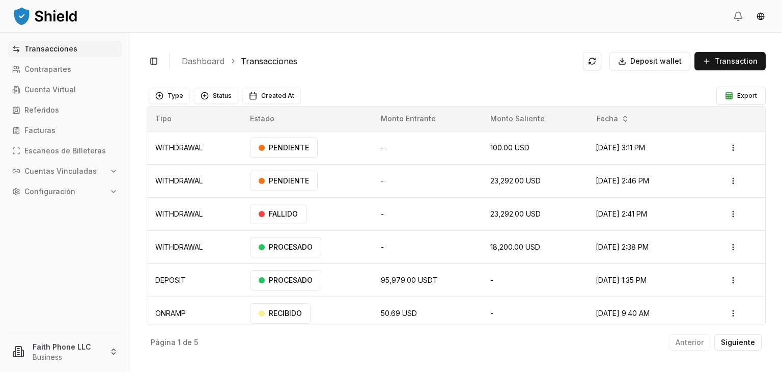
click at [78, 263] on div "Transacciones Contrapartes Cuenta Virtual Referidos Facturas Escaneos de Billet…" at bounding box center [65, 179] width 130 height 277
click at [69, 84] on link "Cuenta Virtual" at bounding box center [65, 89] width 114 height 16
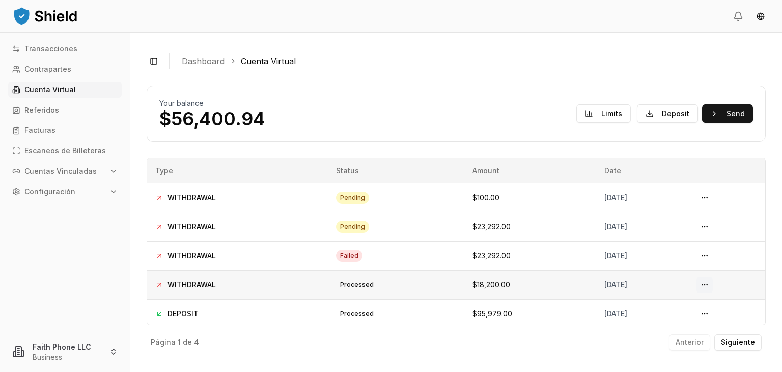
click at [707, 282] on button at bounding box center [704, 284] width 16 height 16
click at [733, 117] on button "Send" at bounding box center [727, 113] width 51 height 18
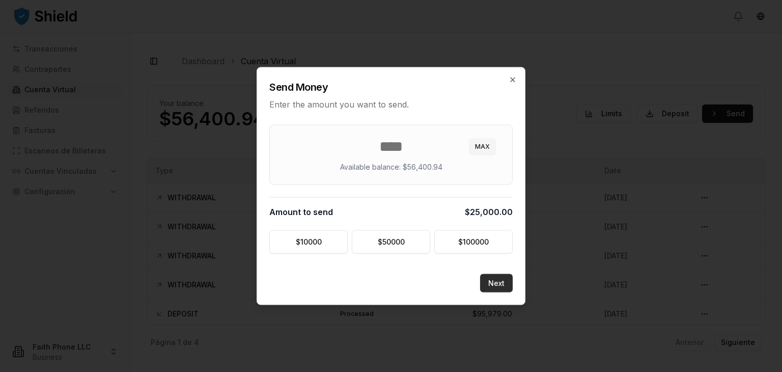
type input "*****"
click at [489, 282] on button "Next" at bounding box center [496, 283] width 33 height 18
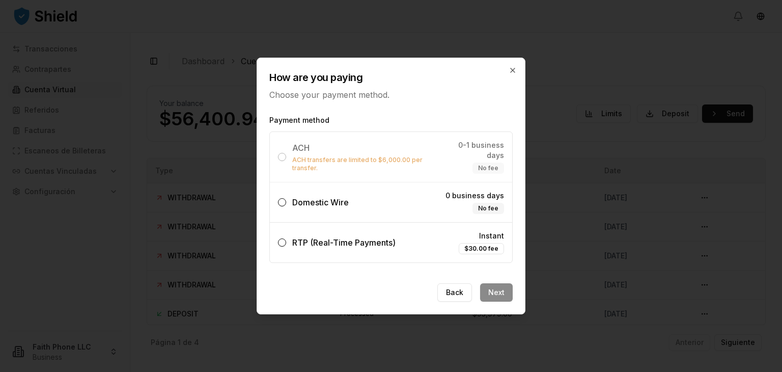
click at [351, 206] on label "Domestic Wire 0 business days No fee" at bounding box center [391, 202] width 242 height 40
click at [286, 206] on button "Domestic Wire 0 business days No fee" at bounding box center [282, 202] width 8 height 8
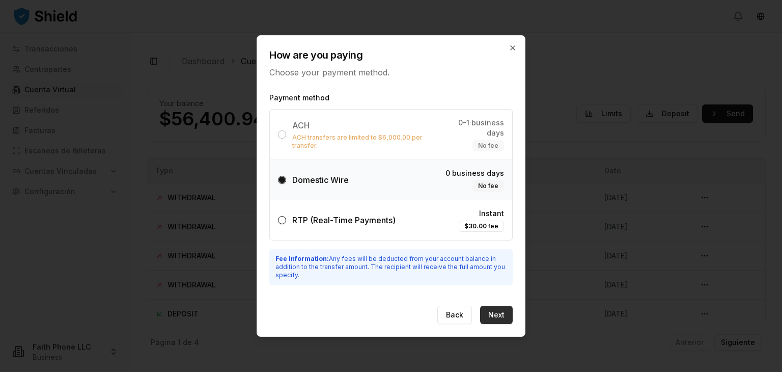
click at [496, 310] on button "Next" at bounding box center [496, 314] width 33 height 18
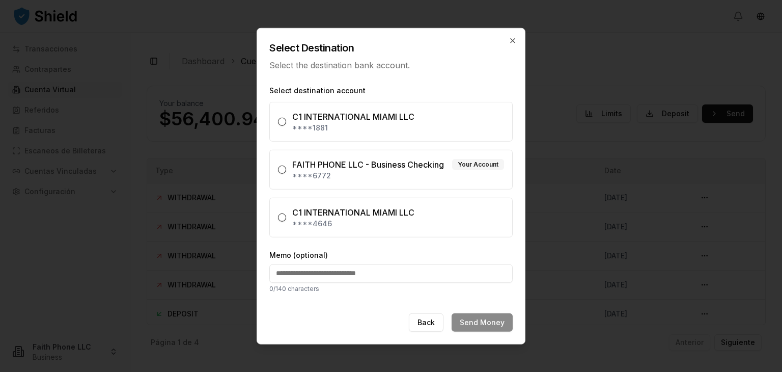
click at [369, 135] on label "C1 INTERNATIONAL MIAMI LLC ****1881" at bounding box center [390, 122] width 243 height 40
click at [286, 126] on button "C1 INTERNATIONAL MIAMI LLC ****1881" at bounding box center [282, 122] width 8 height 8
click at [369, 135] on label "C1 INTERNATIONAL MIAMI LLC ****1881" at bounding box center [390, 122] width 243 height 40
click at [286, 126] on button "C1 INTERNATIONAL MIAMI LLC ****1881" at bounding box center [282, 122] width 8 height 8
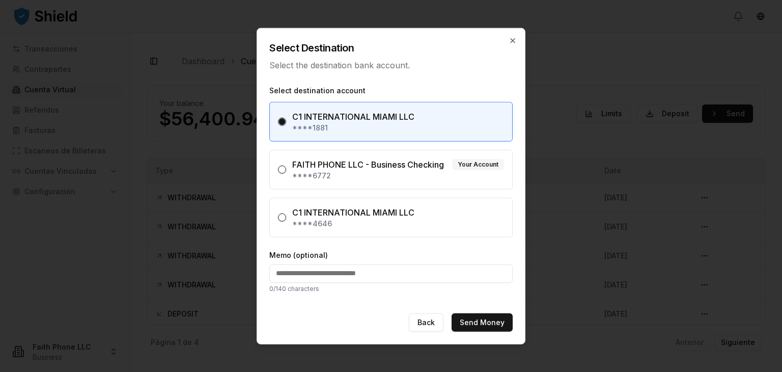
type button "b0c9b95853e06653787de61a5d621fed"
click at [494, 328] on button "Send Money" at bounding box center [481, 322] width 61 height 18
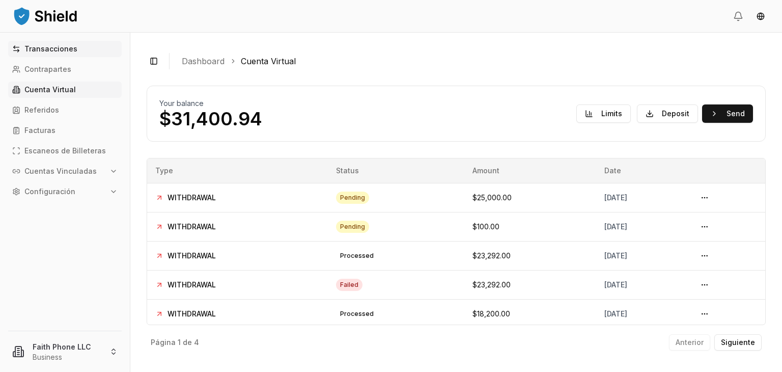
click at [54, 53] on link "Transacciones" at bounding box center [65, 49] width 114 height 16
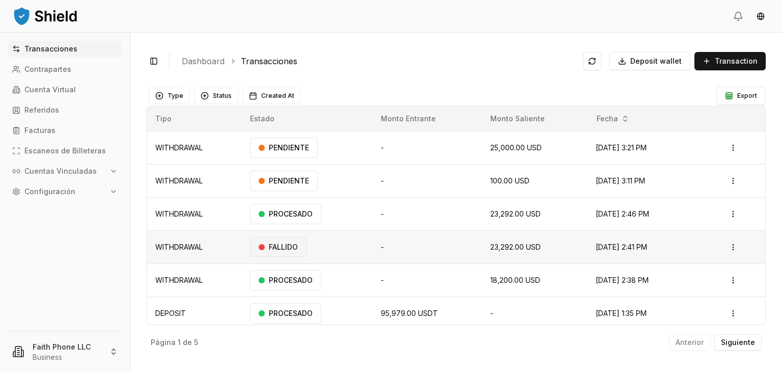
click at [8, 41] on link "Transacciones" at bounding box center [65, 49] width 114 height 16
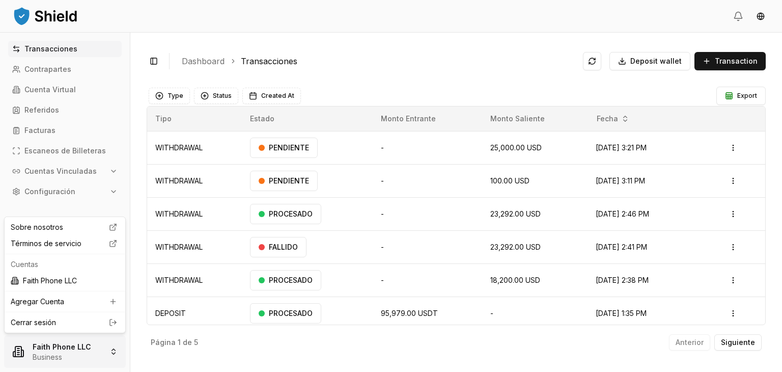
click at [50, 346] on html "Transacciones Contrapartes Cuenta Virtual Referidos Facturas Escaneos de Billet…" at bounding box center [391, 186] width 782 height 372
click at [43, 326] on link "Cerrar sesión" at bounding box center [65, 322] width 108 height 10
